Goal: Navigation & Orientation: Find specific page/section

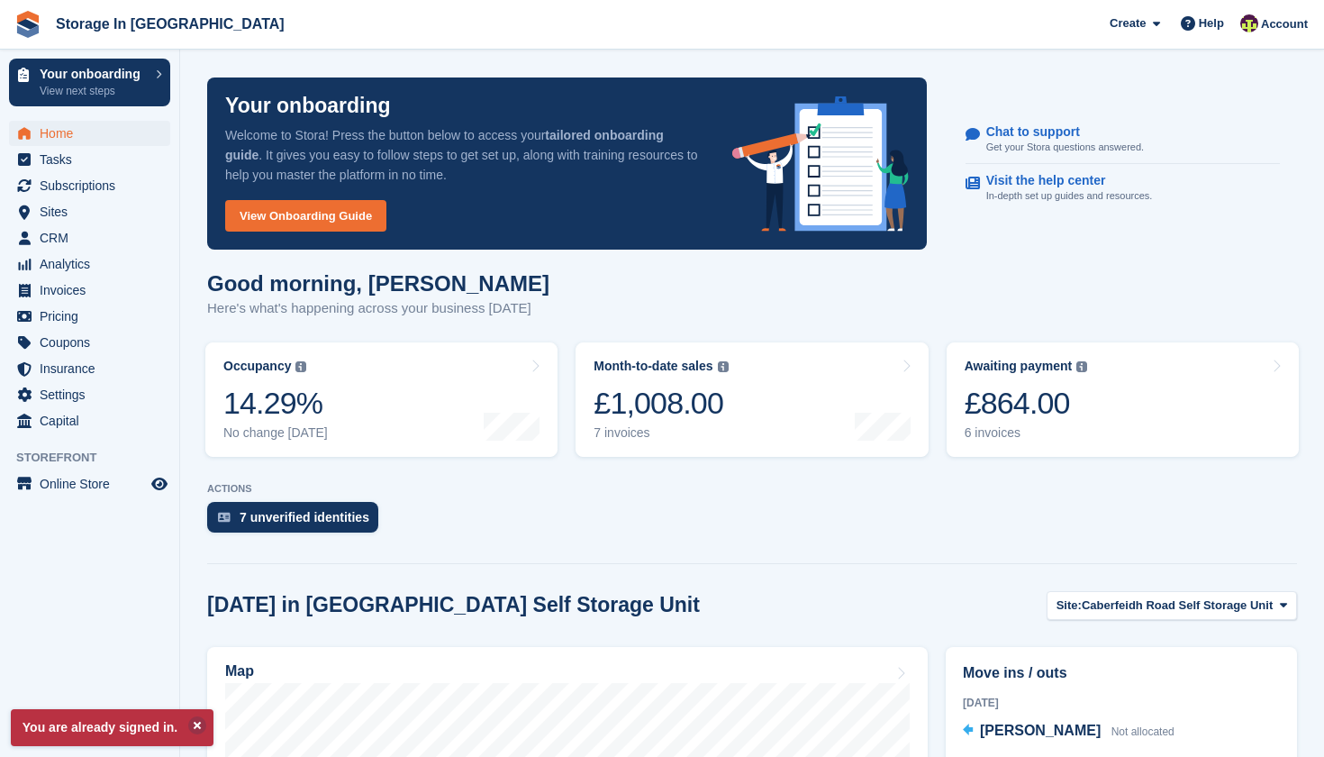
click at [1270, 233] on div "Chat to support Get your Stora questions answered. Visit the help center In-dep…" at bounding box center [1123, 164] width 370 height 150
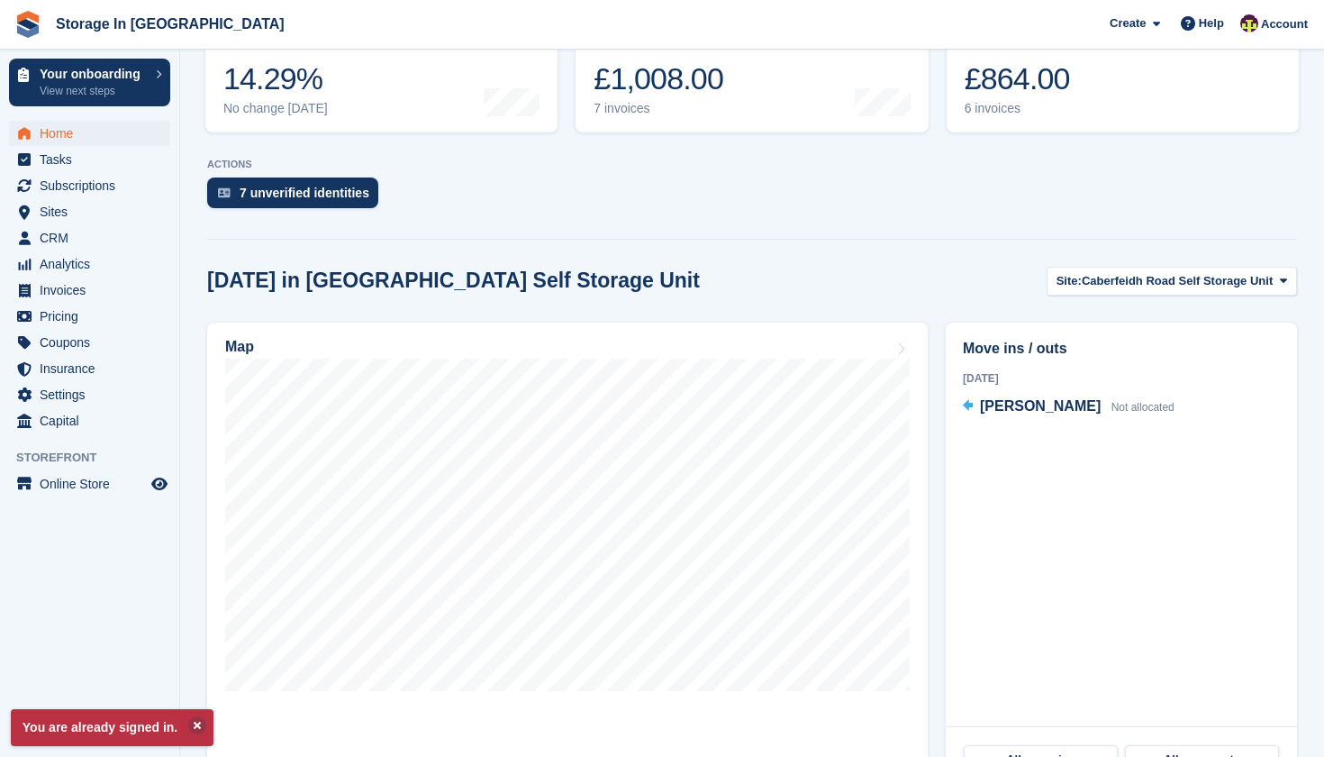
scroll to position [360, 0]
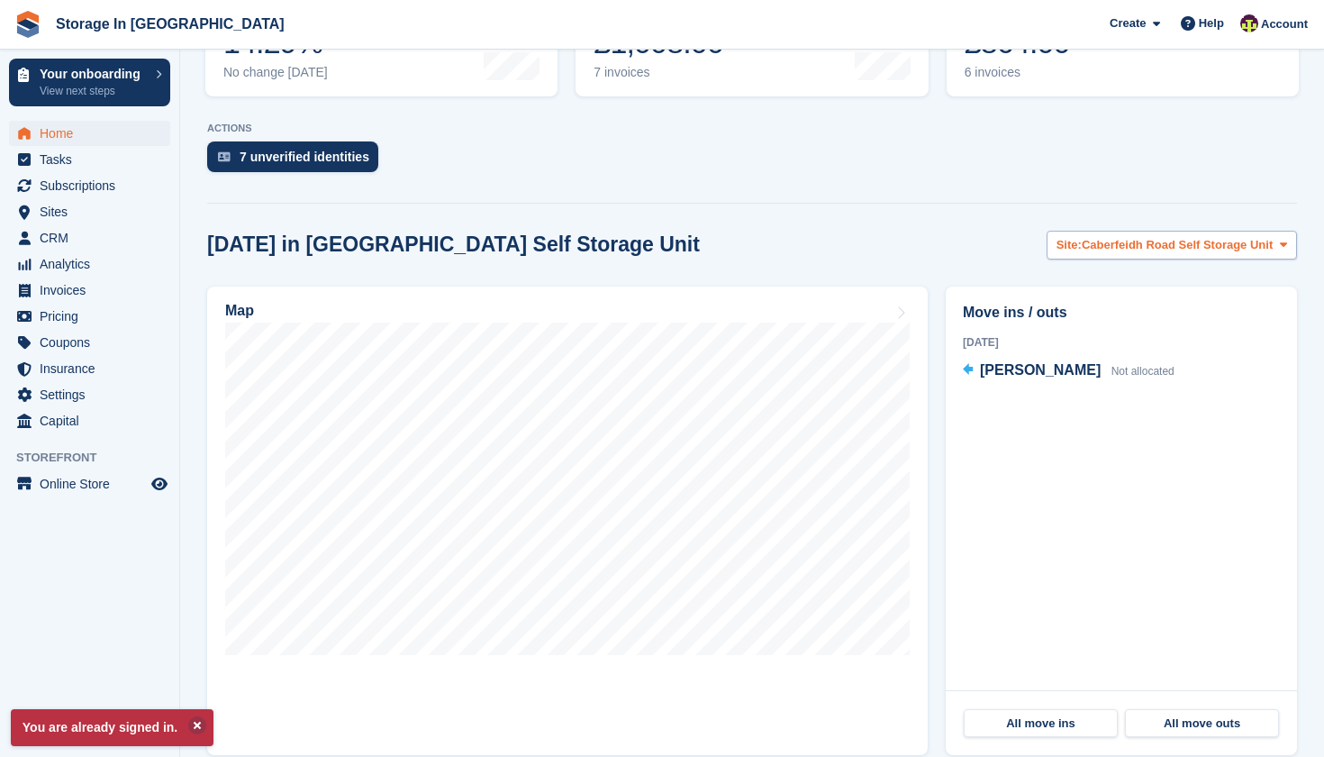
click at [1196, 256] on button "Site: Caberfeidh Road Self Storage Unit" at bounding box center [1172, 246] width 250 height 30
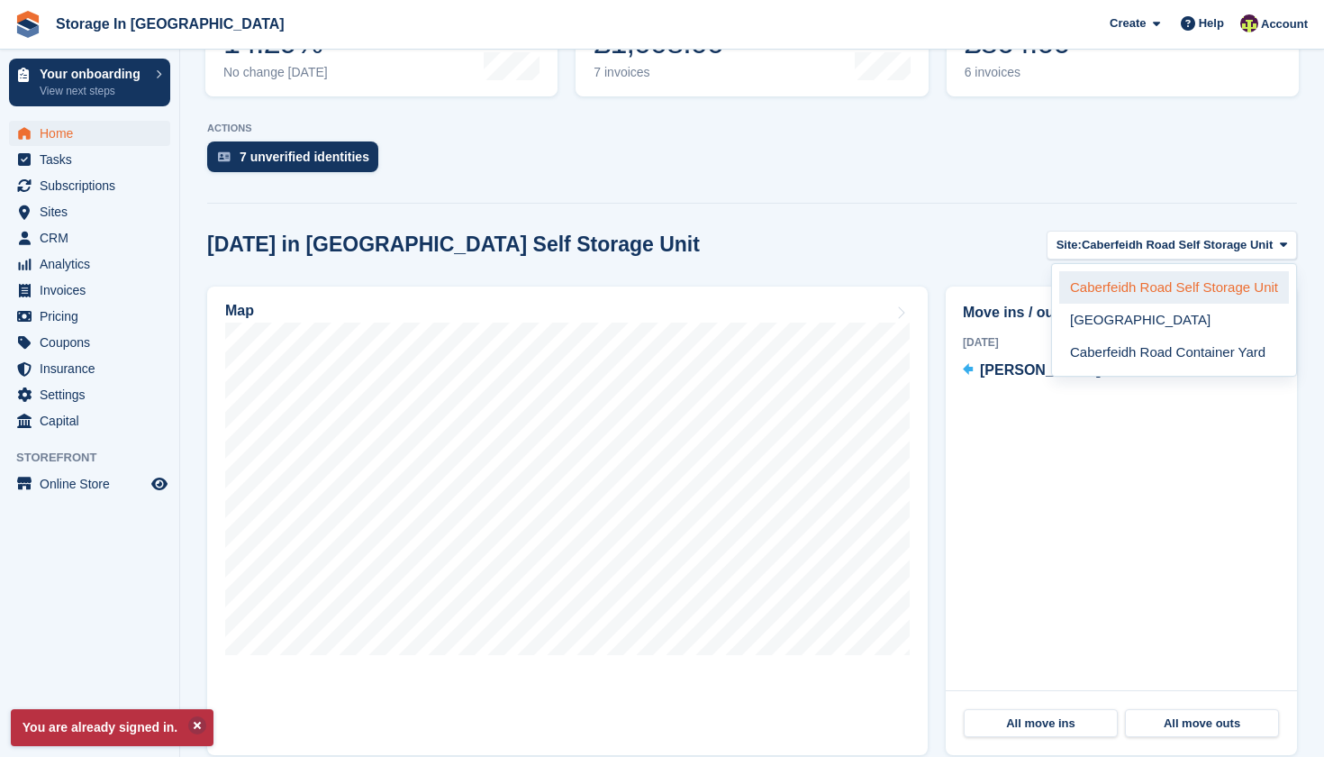
click at [1173, 286] on link "Caberfeidh Road Self Storage Unit" at bounding box center [1174, 287] width 230 height 32
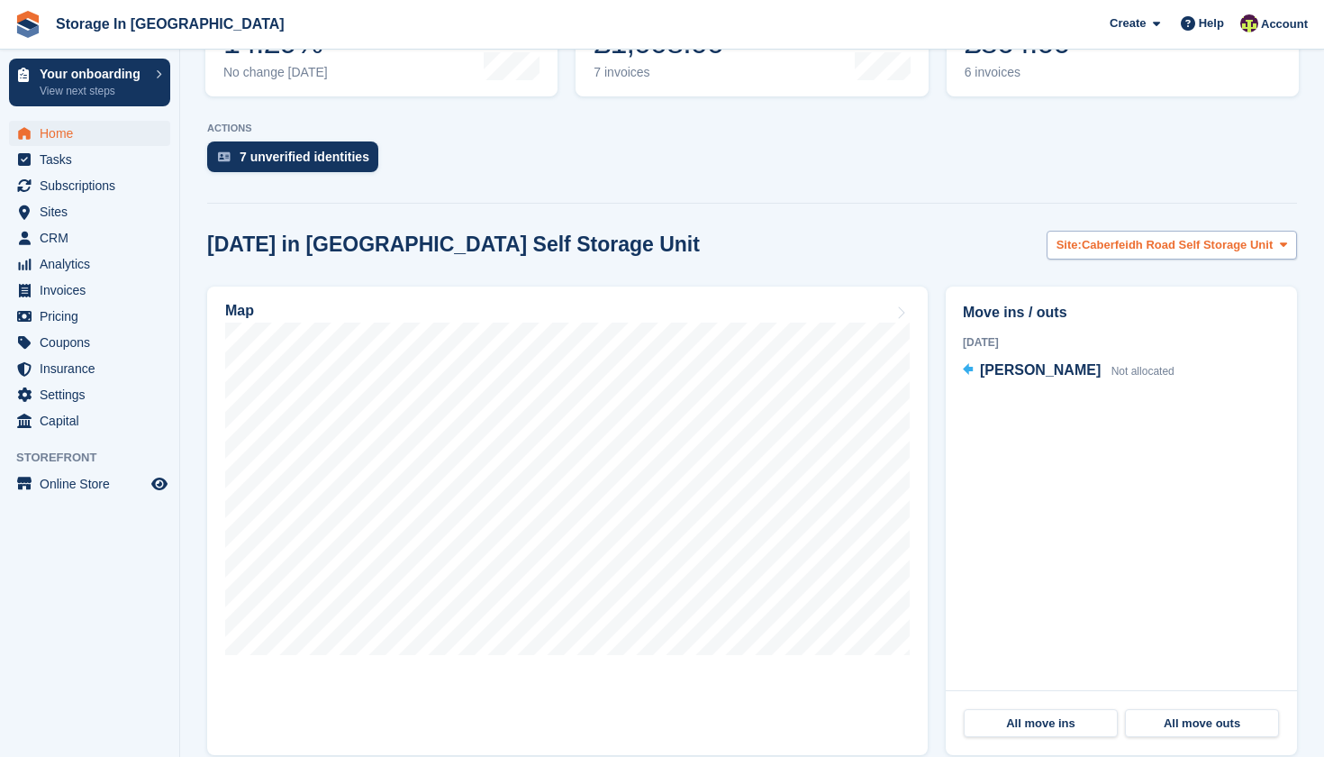
click at [1179, 257] on button "Site: Caberfeidh Road Self Storage Unit" at bounding box center [1172, 246] width 250 height 30
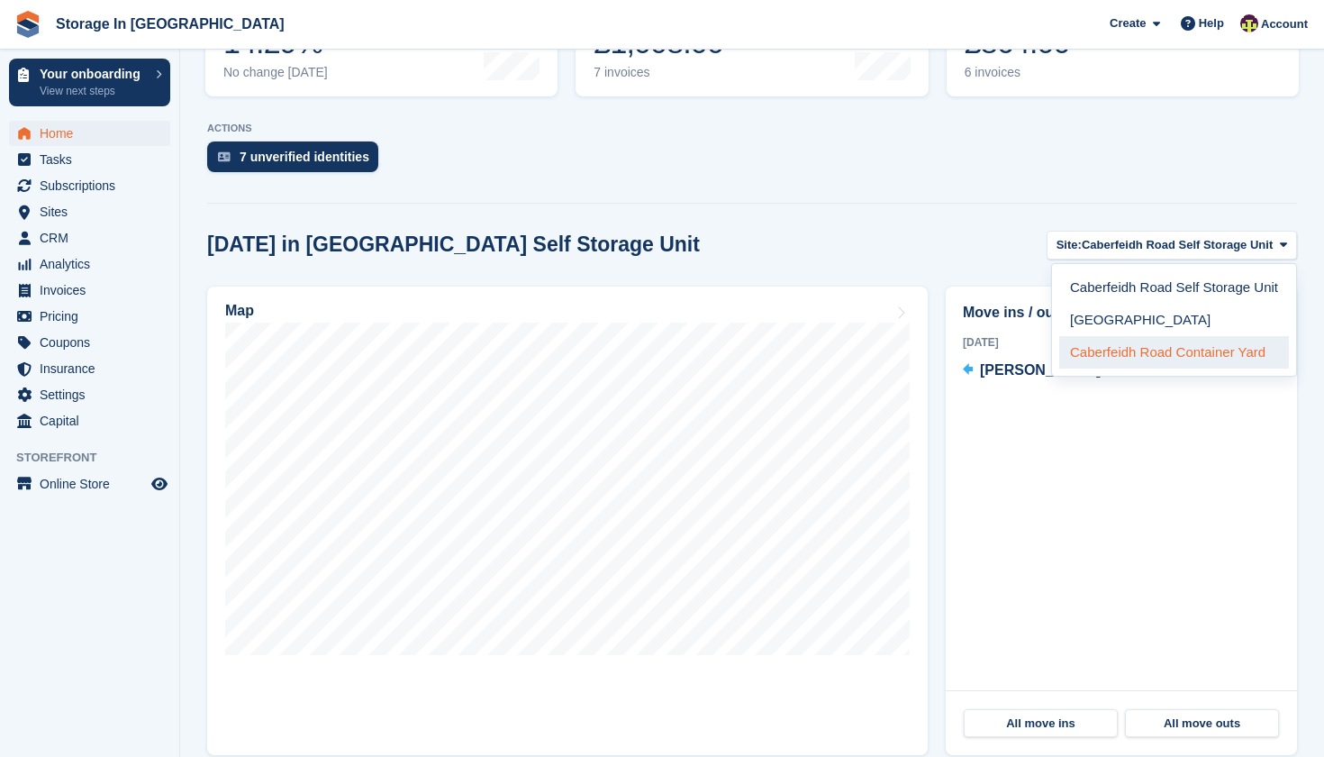
click at [1162, 342] on link "Caberfeidh Road Container Yard" at bounding box center [1174, 352] width 230 height 32
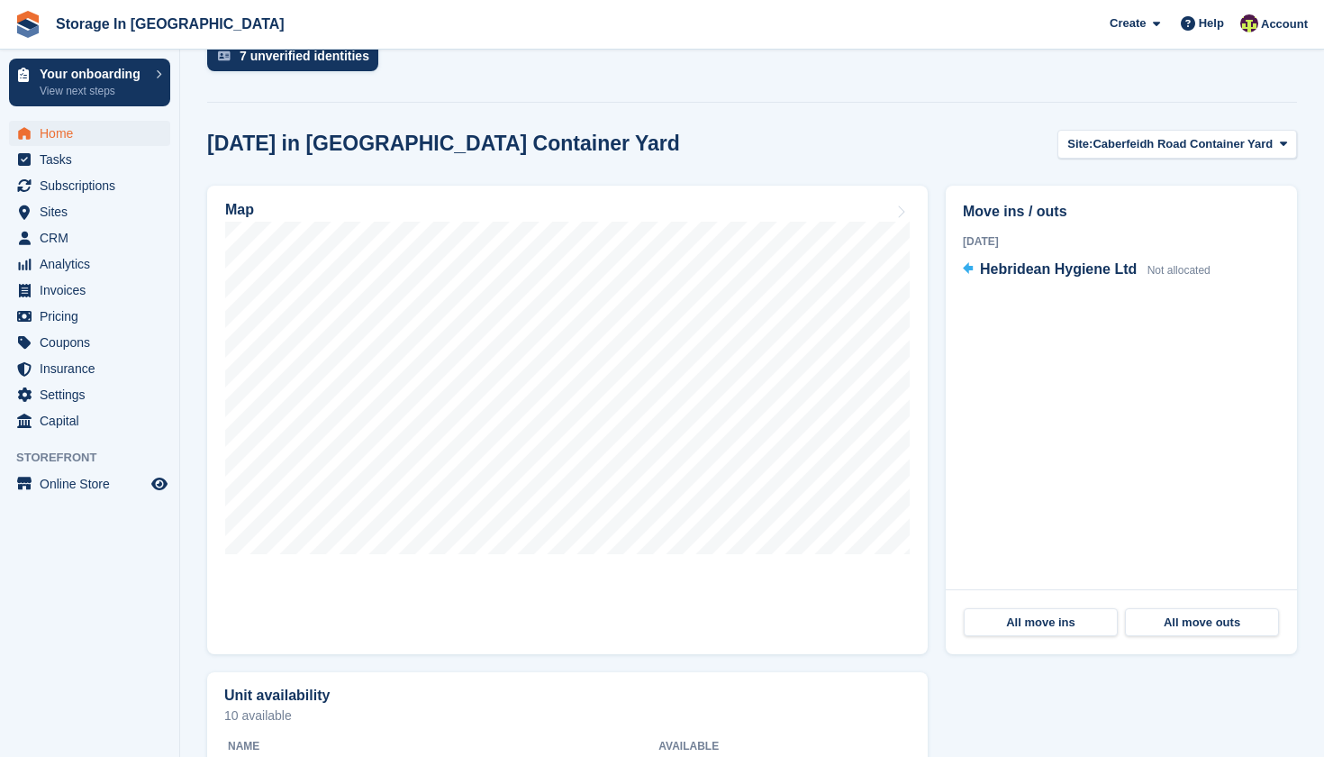
scroll to position [418, 0]
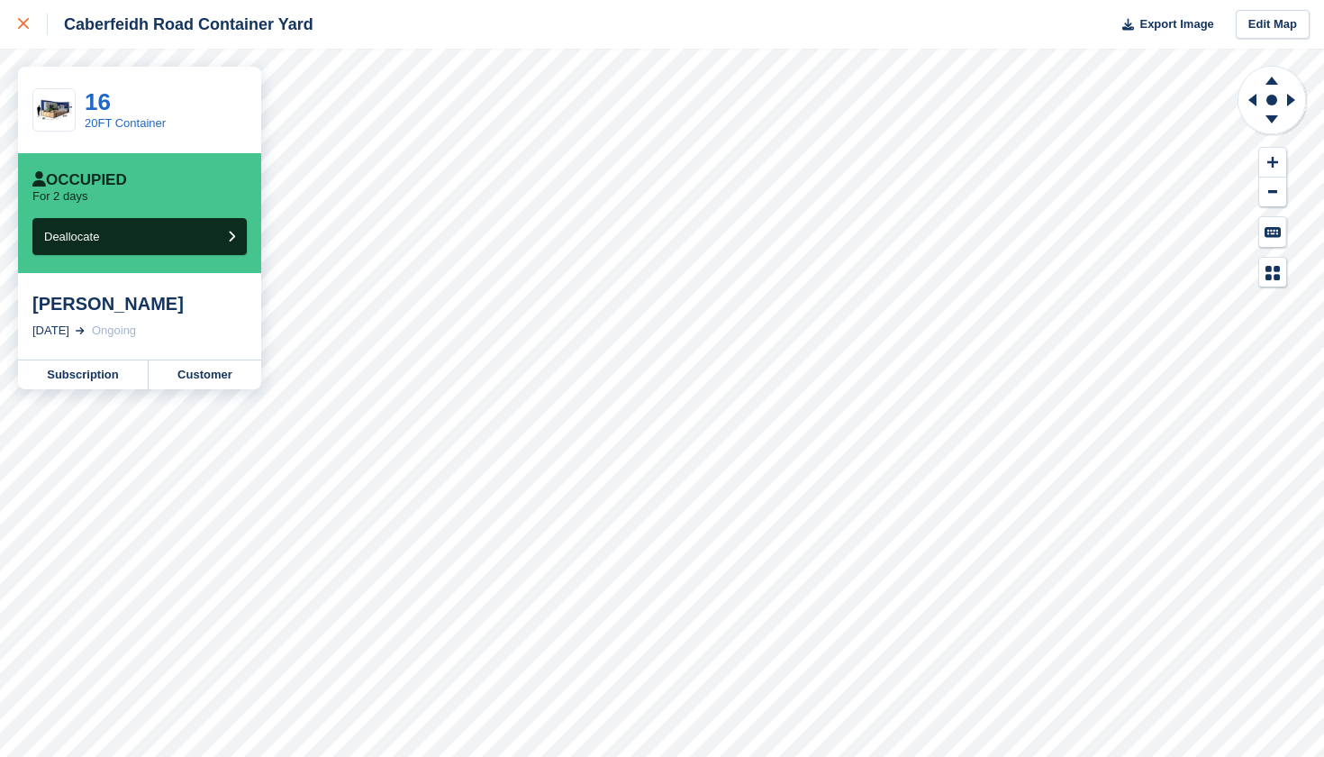
click at [28, 26] on icon at bounding box center [23, 23] width 11 height 11
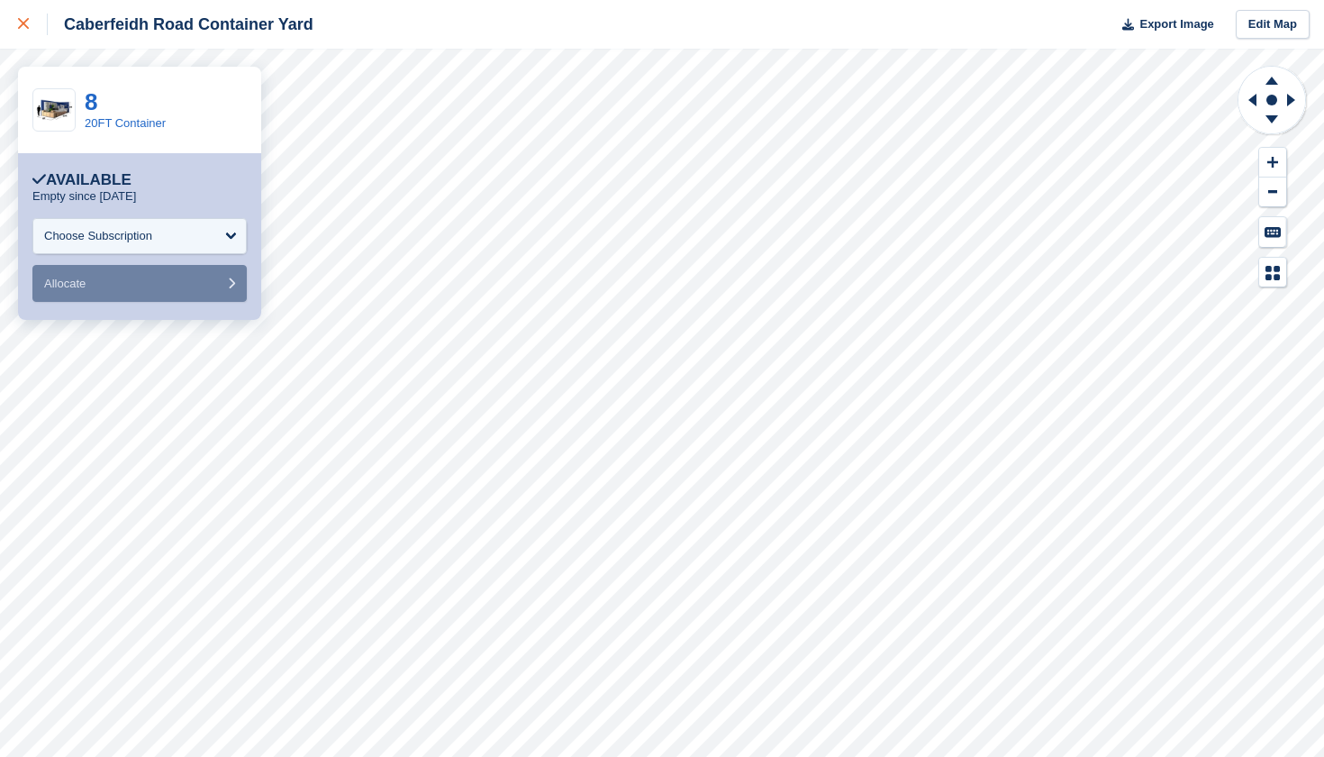
click at [16, 32] on link at bounding box center [24, 24] width 48 height 49
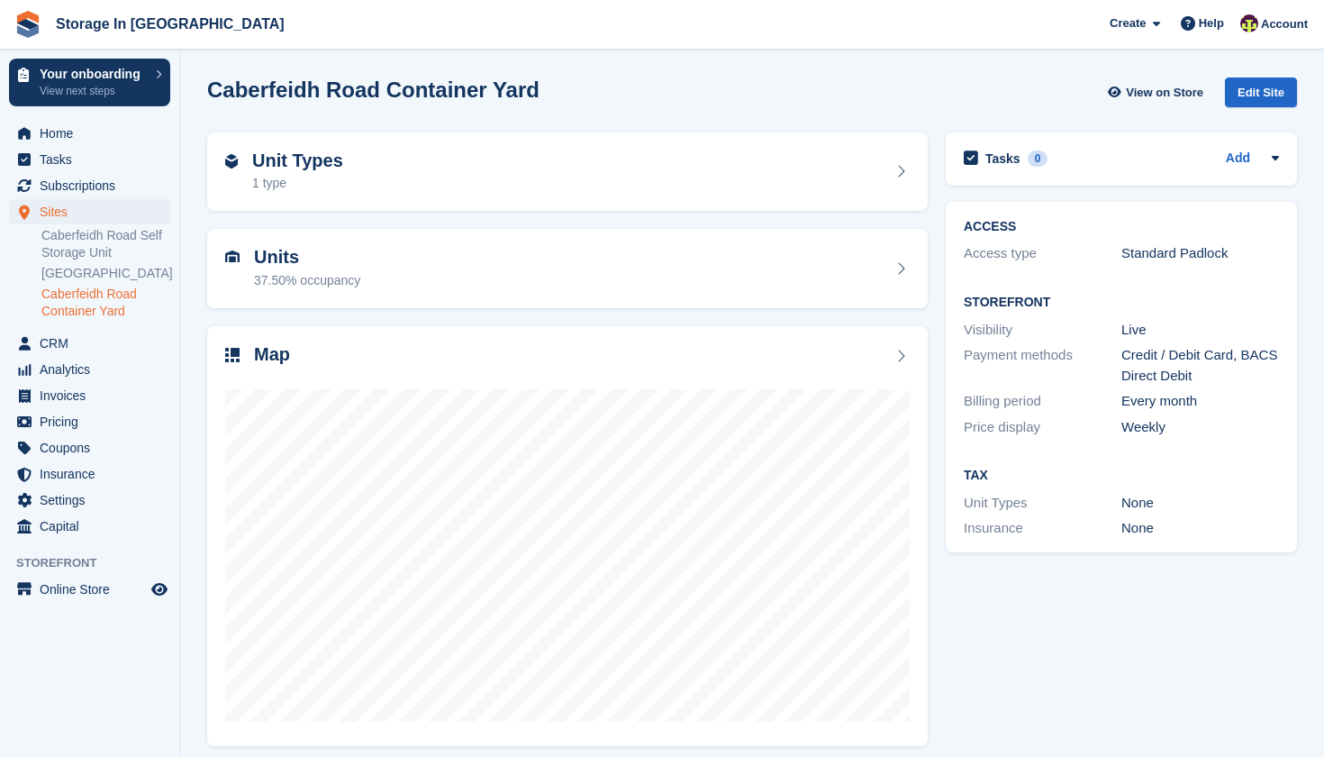
click at [840, 86] on div "Caberfeidh Road Container Yard View on Store Edit Site" at bounding box center [752, 92] width 1090 height 30
